Goal: Task Accomplishment & Management: Complete application form

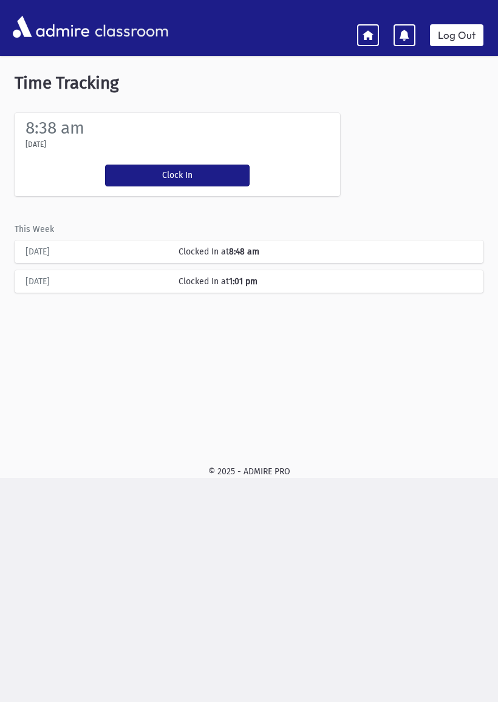
click at [370, 32] on icon at bounding box center [368, 34] width 11 height 11
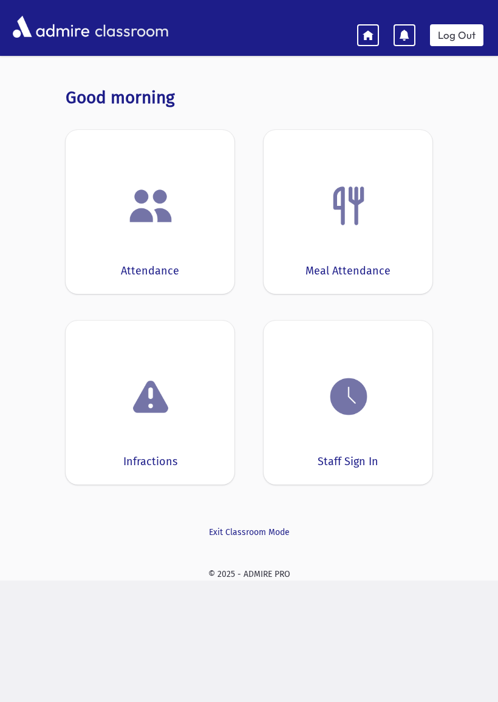
click at [368, 387] on img at bounding box center [349, 397] width 46 height 46
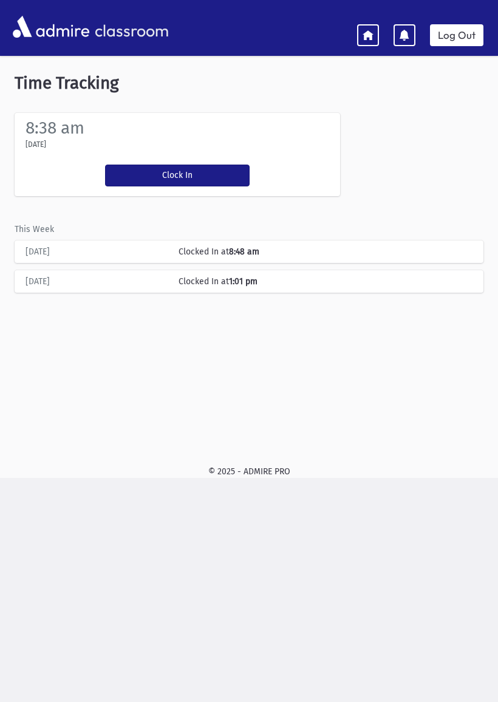
click at [196, 180] on button "Clock In" at bounding box center [177, 176] width 145 height 22
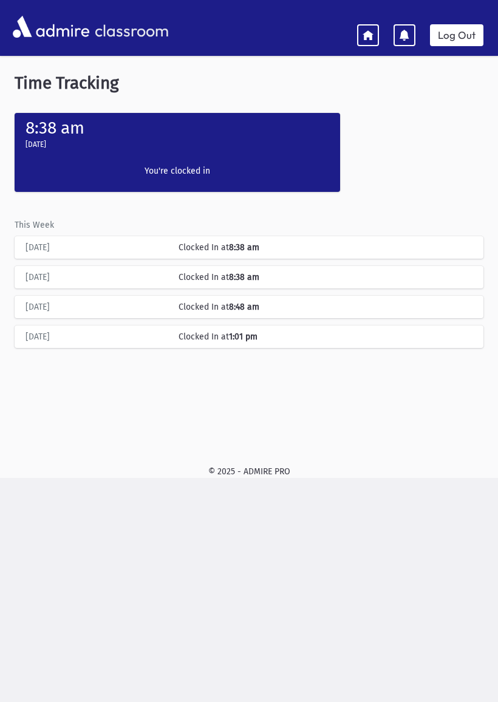
click at [371, 30] on icon at bounding box center [368, 34] width 11 height 11
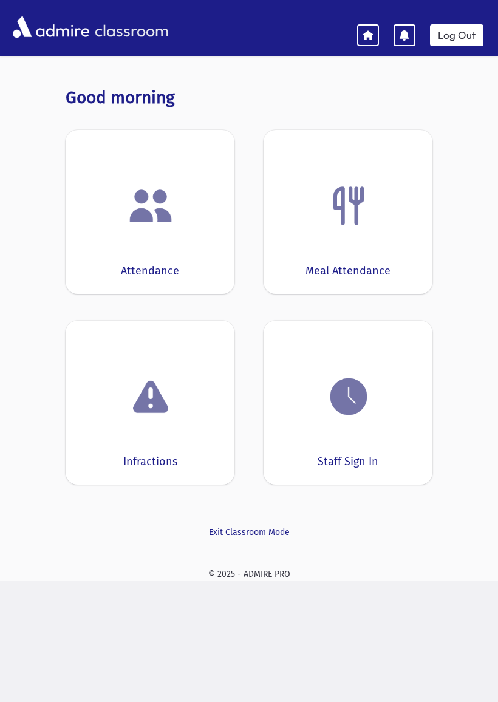
click at [171, 238] on div "Attendance" at bounding box center [150, 212] width 169 height 164
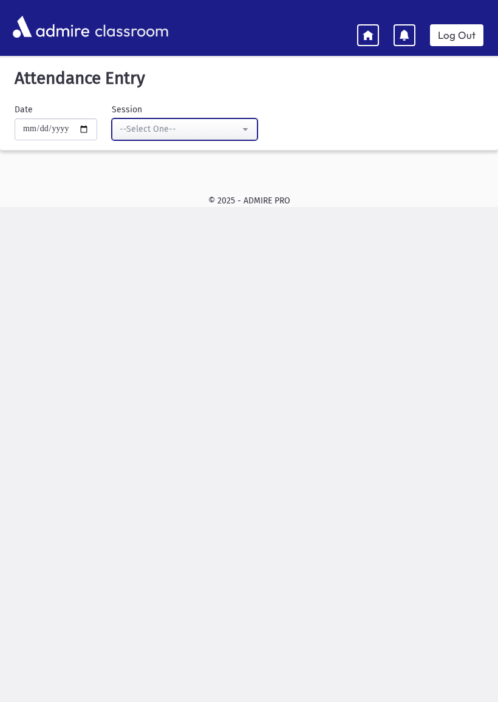
click at [202, 126] on div "--Select One--" at bounding box center [180, 129] width 120 height 13
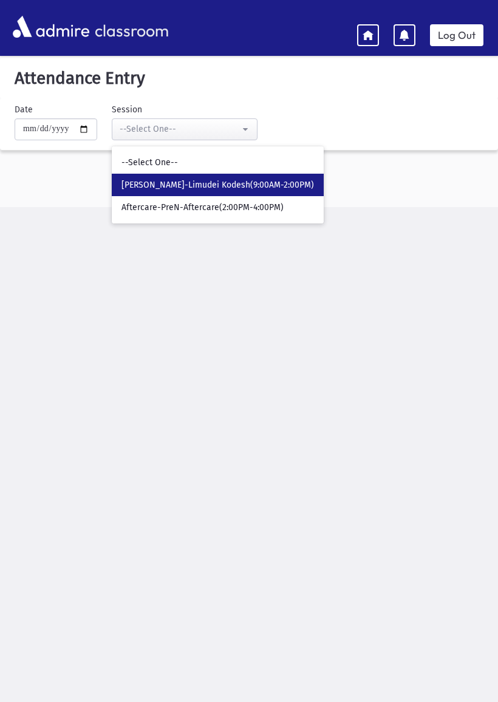
click at [203, 183] on span "[PERSON_NAME]-Limudei Kodesh(9:00AM-2:00PM)" at bounding box center [218, 185] width 193 height 12
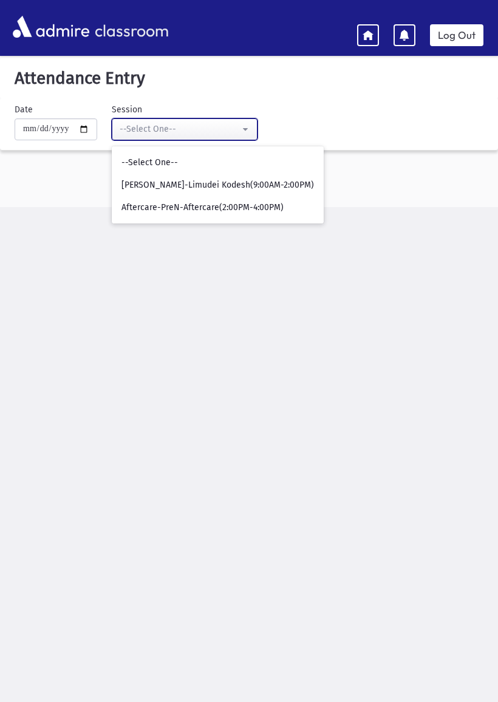
select select "****"
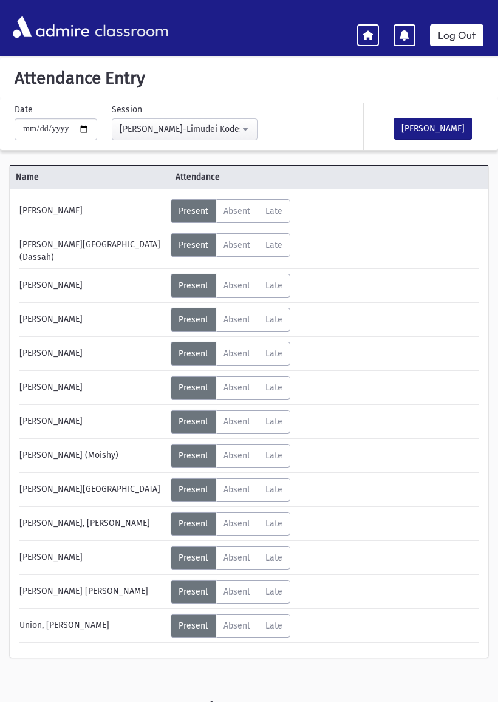
click at [197, 621] on span "Present" at bounding box center [194, 626] width 30 height 10
click at [194, 587] on span "Present" at bounding box center [194, 592] width 30 height 10
click at [193, 214] on span "Present" at bounding box center [194, 211] width 30 height 10
click at [197, 214] on span "Present" at bounding box center [194, 211] width 30 height 10
click at [447, 130] on button "[PERSON_NAME]" at bounding box center [433, 129] width 79 height 22
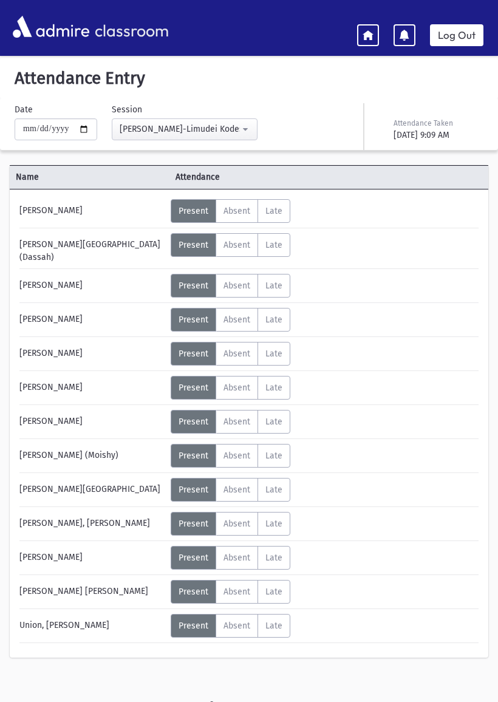
click at [275, 555] on span "Late" at bounding box center [274, 558] width 17 height 10
click at [330, 550] on div "Status" at bounding box center [332, 551] width 54 height 11
click at [320, 546] on div "Status" at bounding box center [332, 551] width 54 height 11
click at [357, 560] on icon at bounding box center [355, 563] width 7 height 7
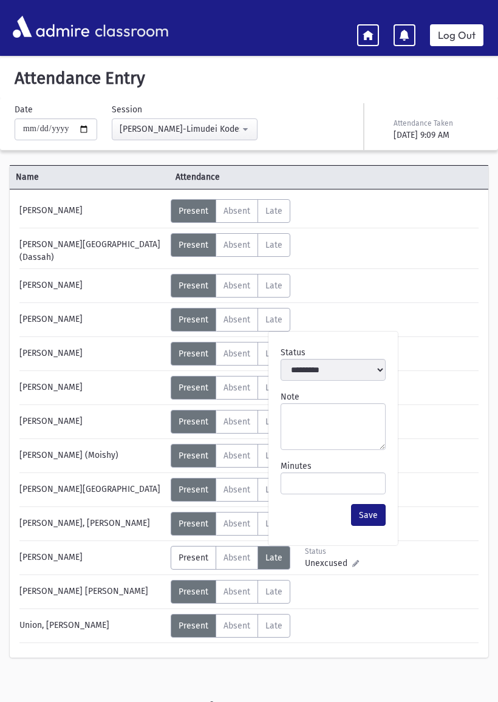
click at [332, 558] on span "Unexcused" at bounding box center [328, 563] width 47 height 13
click at [334, 478] on input "Minutes" at bounding box center [333, 484] width 105 height 22
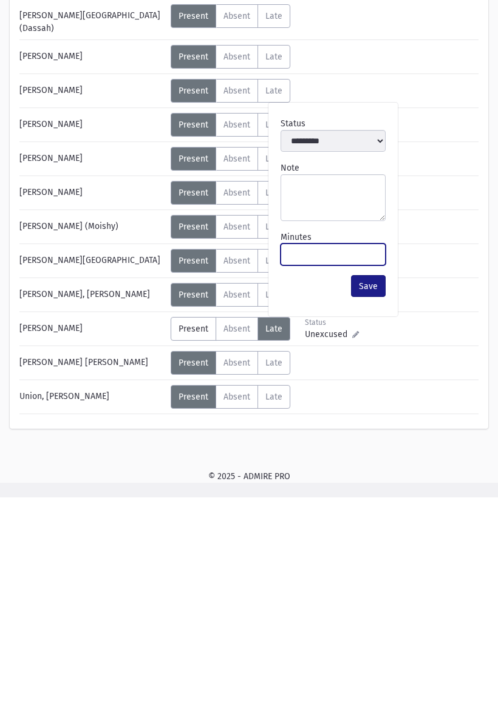
type input "***"
click at [372, 480] on button "Save" at bounding box center [368, 491] width 35 height 22
